Goal: Task Accomplishment & Management: Use online tool/utility

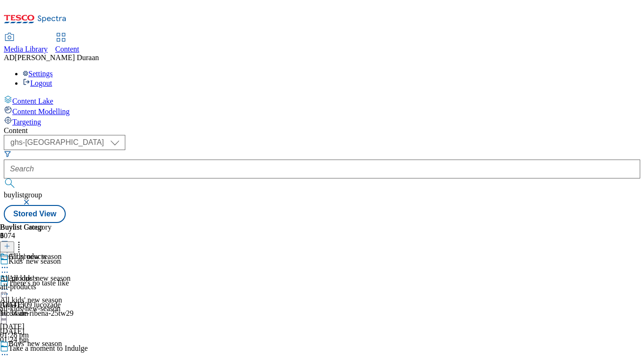
select select "ghs-[GEOGRAPHIC_DATA]"
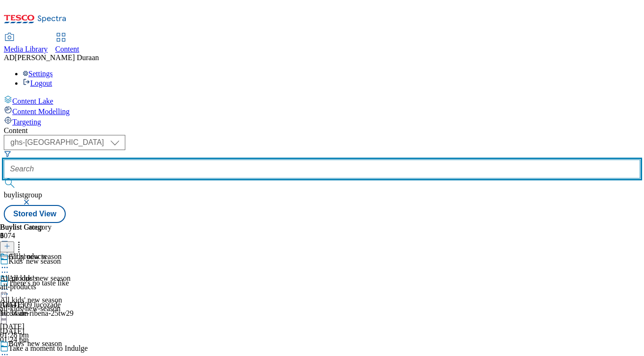
click at [234, 159] on input "text" at bounding box center [322, 168] width 637 height 19
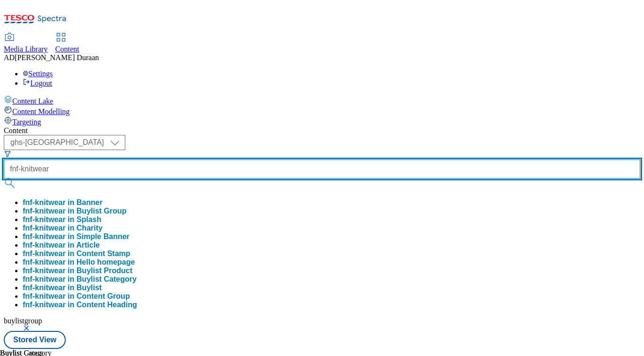
type input "fnf-knitwear"
click at [4, 178] on button "submit" at bounding box center [10, 182] width 13 height 9
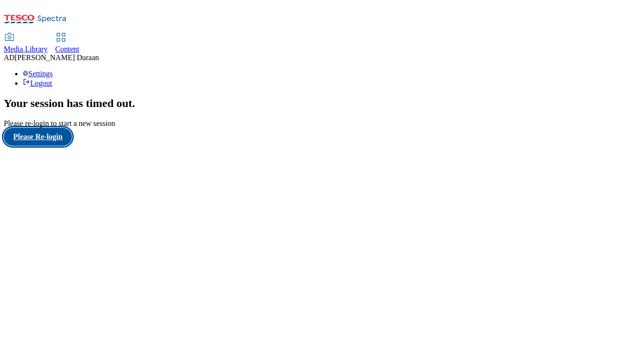
click at [37, 146] on button "Please Re-login" at bounding box center [38, 137] width 68 height 18
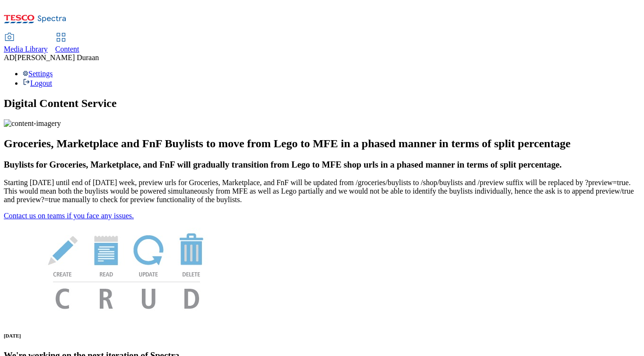
click at [79, 45] on span "Content" at bounding box center [67, 49] width 24 height 8
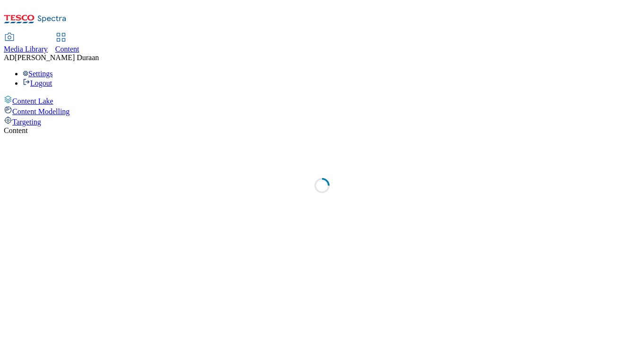
select select "ghs-[GEOGRAPHIC_DATA]"
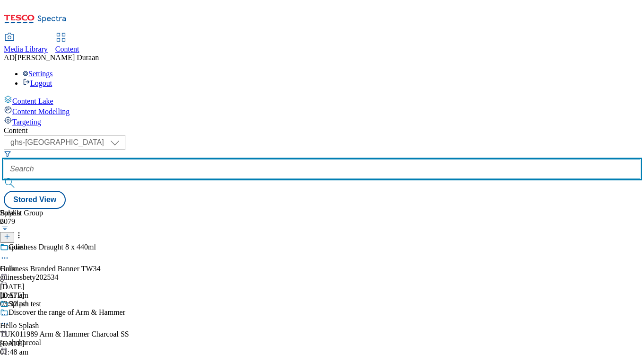
click at [221, 159] on input "text" at bounding box center [322, 168] width 637 height 19
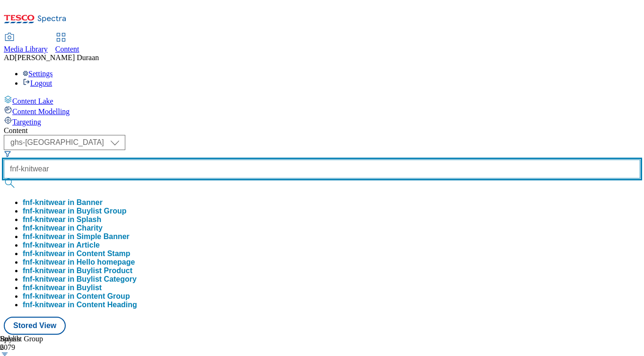
type input "fnf-knitwear"
click at [4, 178] on button "submit" at bounding box center [10, 182] width 13 height 9
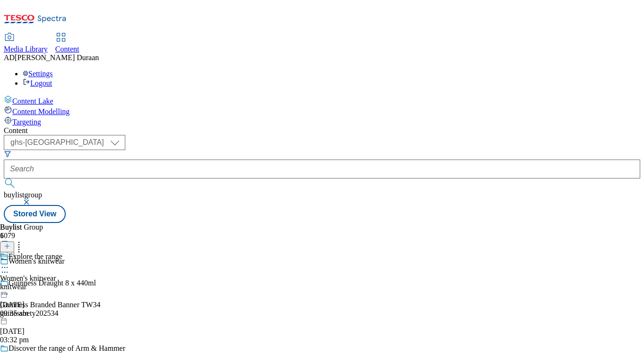
click at [9, 263] on icon at bounding box center [4, 267] width 9 height 9
